Goal: Information Seeking & Learning: Learn about a topic

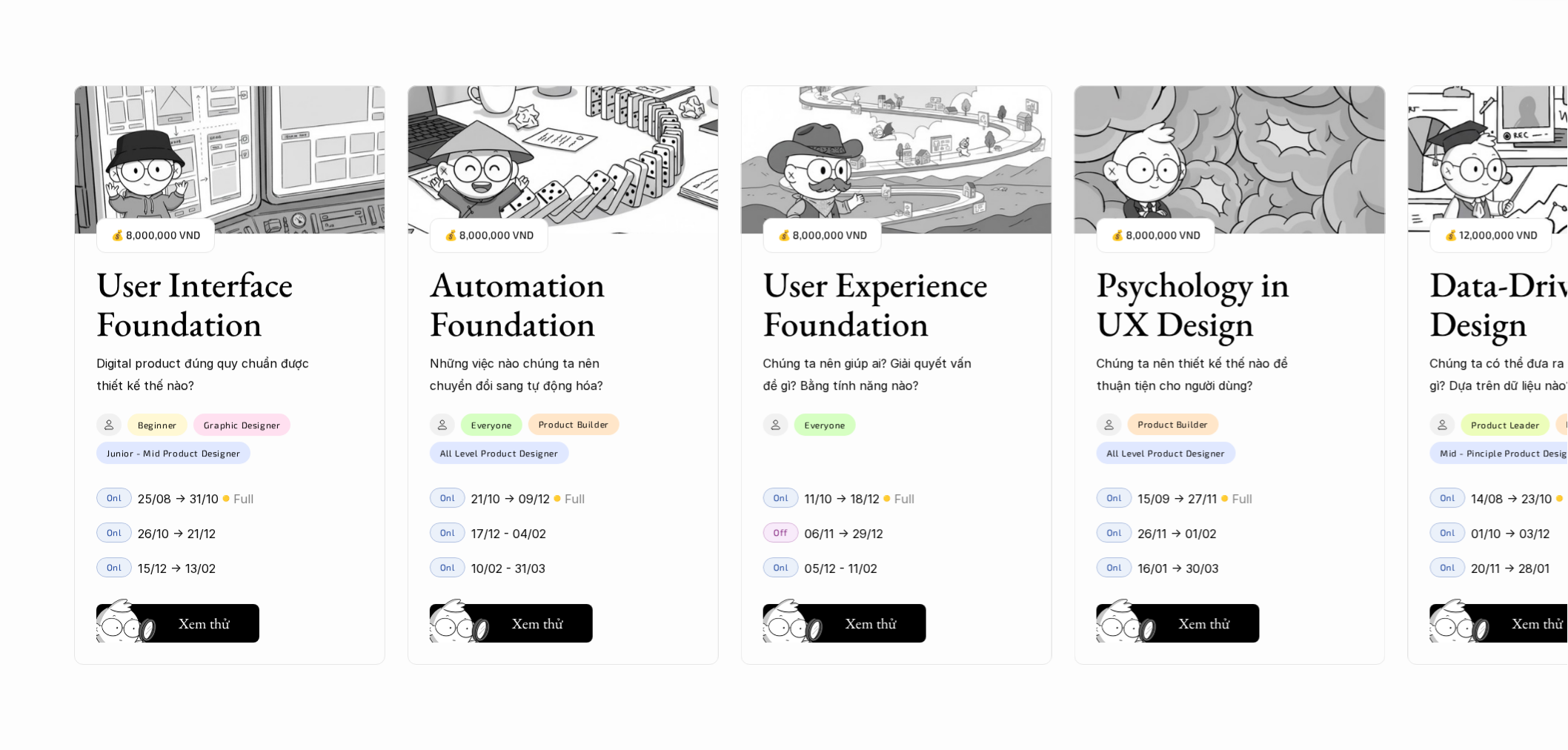
scroll to position [1372, 0]
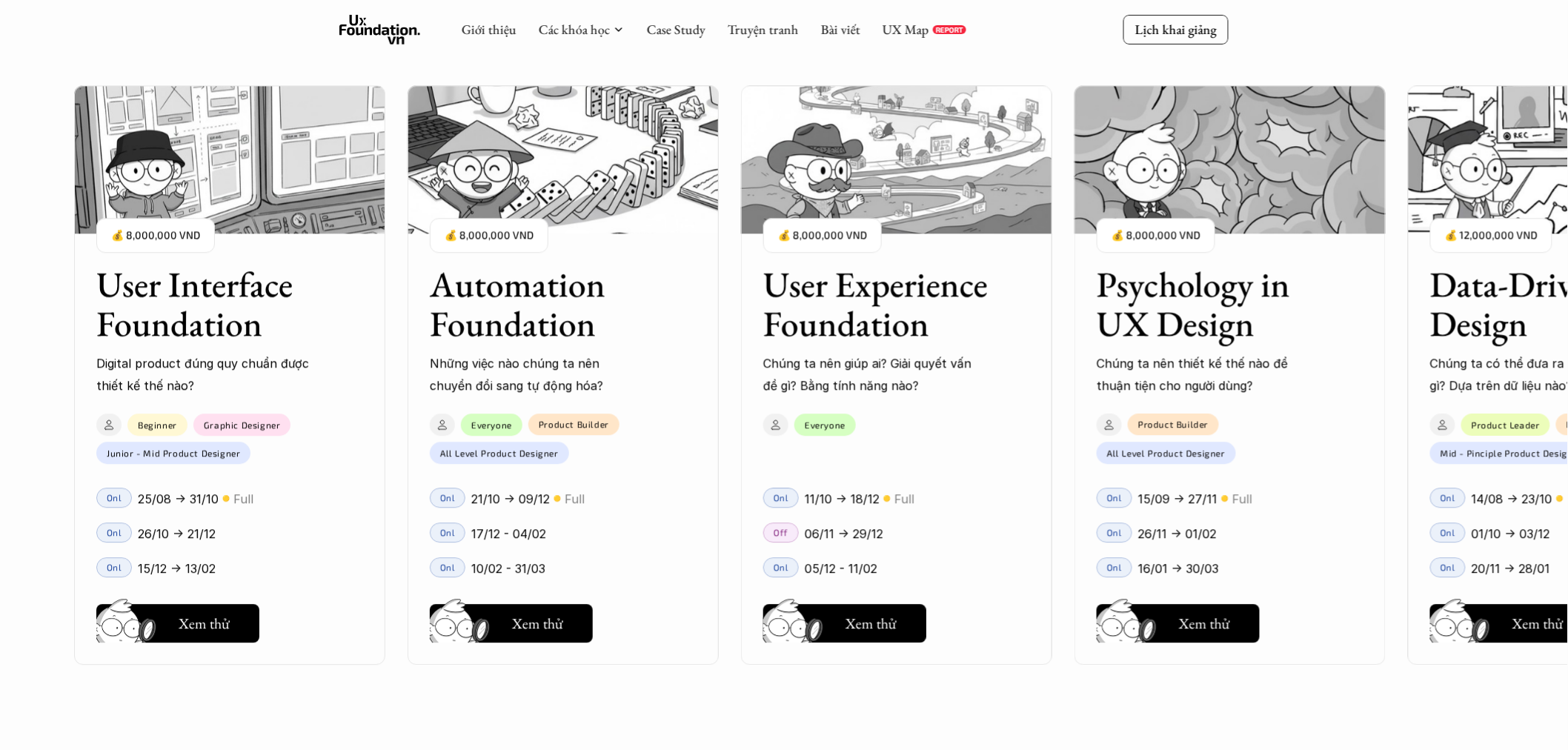
click at [941, 394] on p "Chúng ta nên giúp ai? Giải quyết vấn đề gì? Bằng tính năng nào?" at bounding box center [870, 375] width 215 height 46
click at [1007, 261] on div "User Experience Foundation Chúng ta nên giúp ai? Giải quyết vấn đề gì? Bằng tín…" at bounding box center [897, 319] width 312 height 154
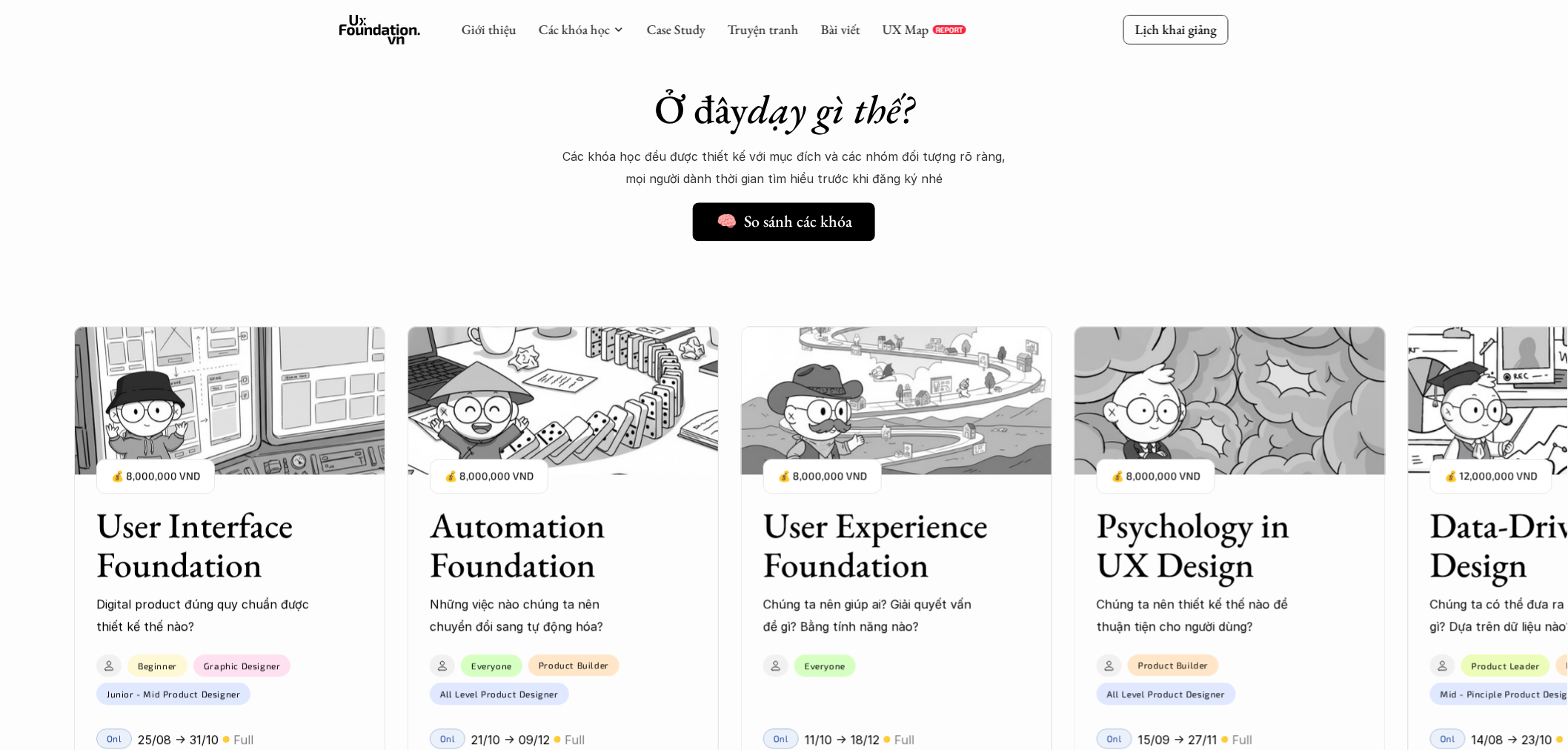
click at [965, 357] on img at bounding box center [897, 401] width 312 height 148
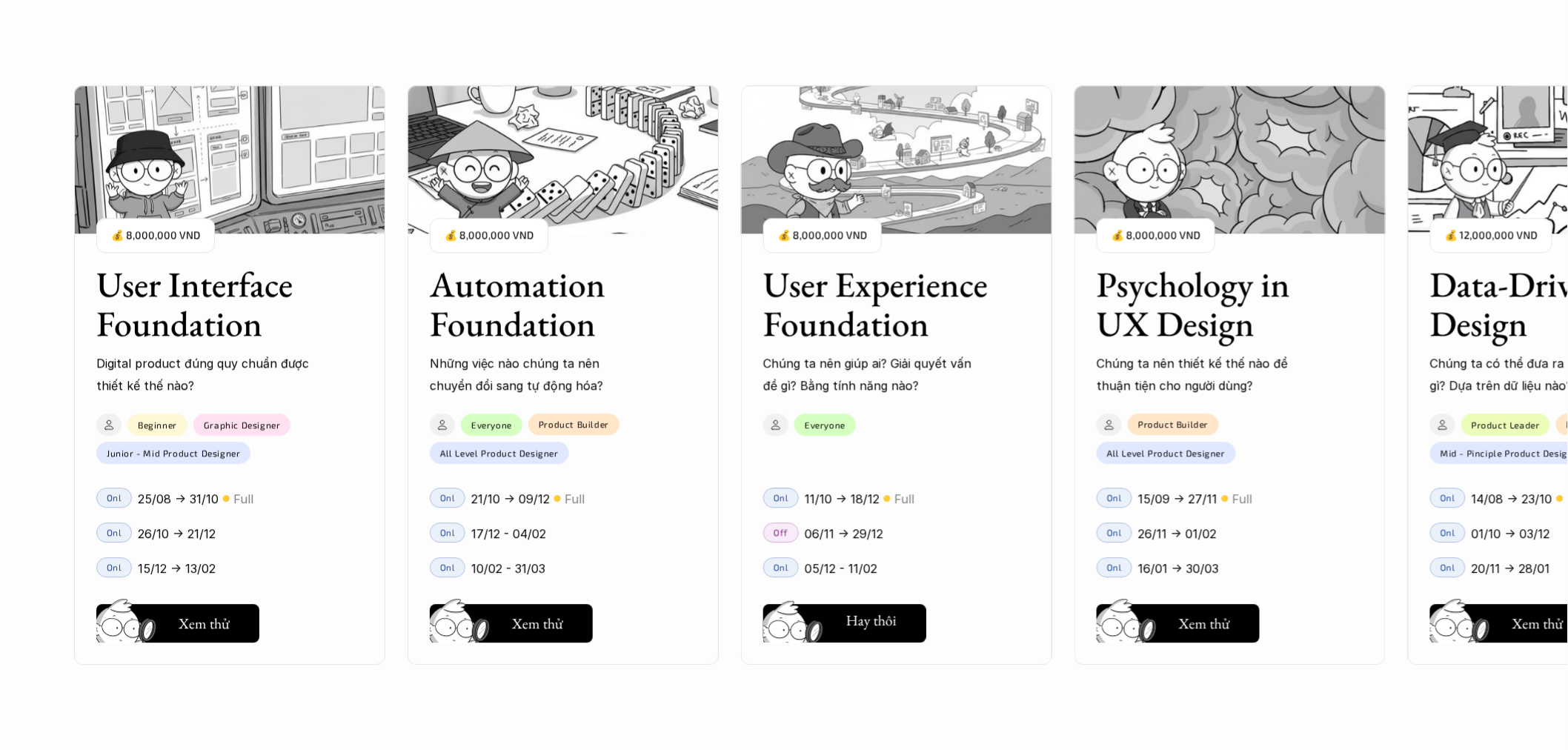
click at [846, 618] on h5 "Xem thử" at bounding box center [871, 624] width 51 height 21
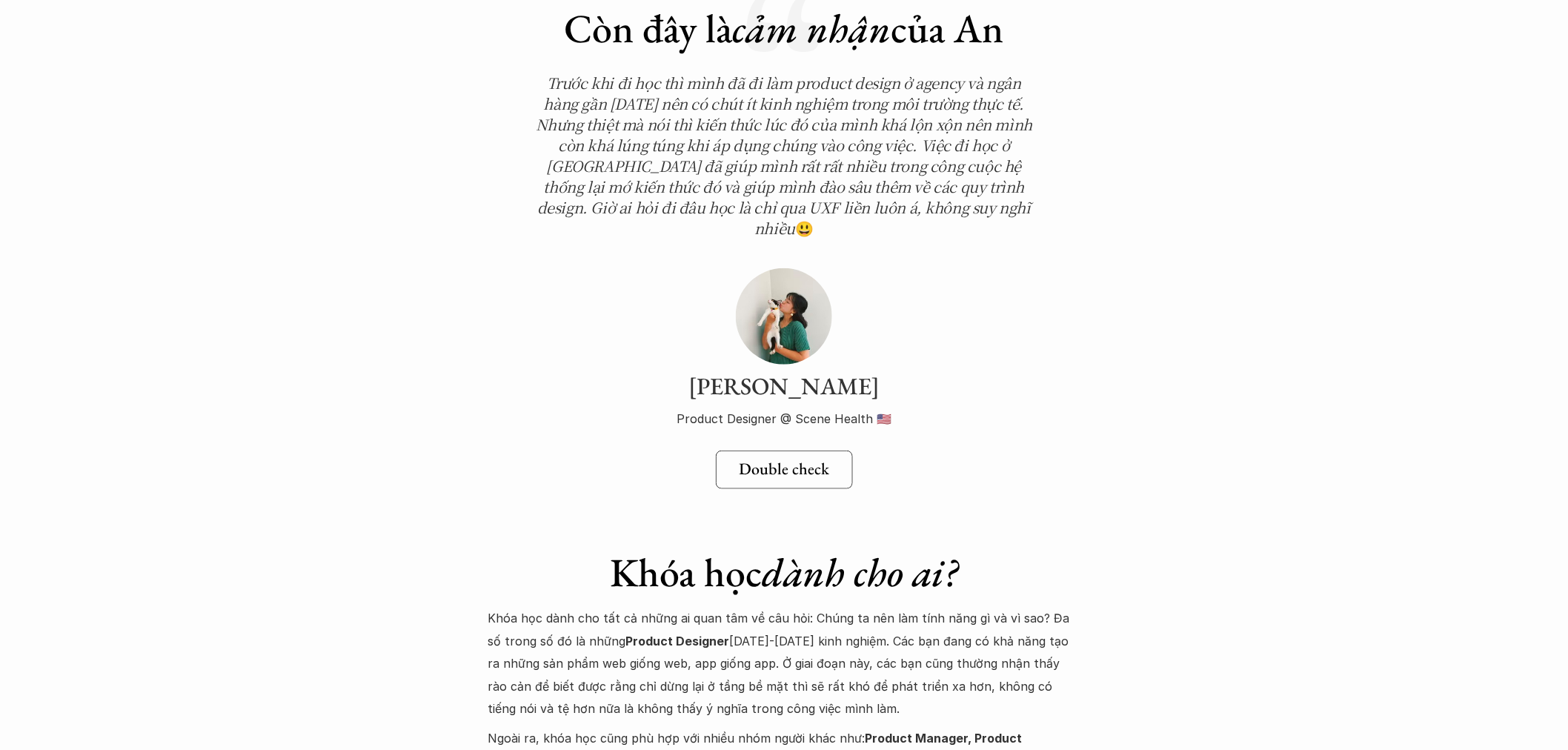
scroll to position [5216, 0]
